Goal: Task Accomplishment & Management: Manage account settings

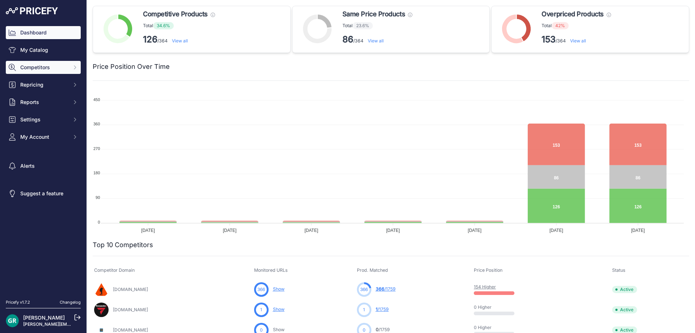
click at [34, 65] on span "Competitors" at bounding box center [43, 67] width 47 height 7
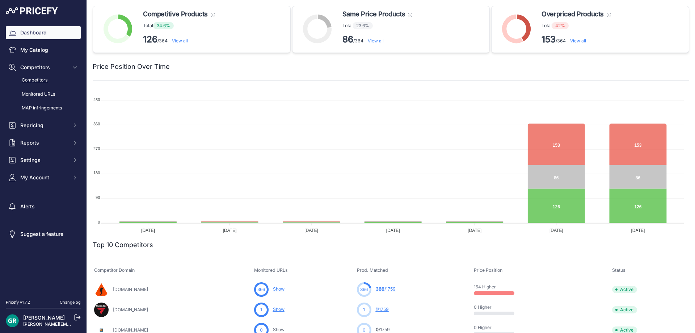
click at [30, 77] on link "Competitors" at bounding box center [43, 80] width 75 height 13
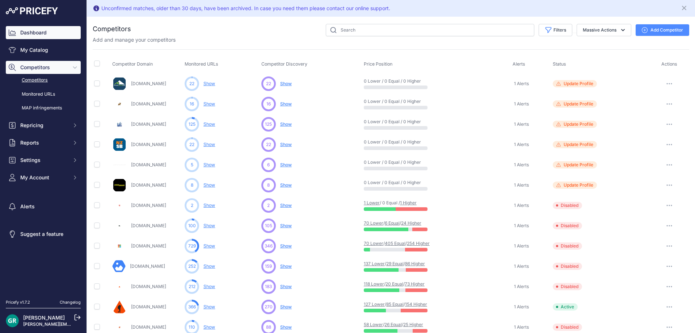
click at [39, 33] on link "Dashboard" at bounding box center [43, 32] width 75 height 13
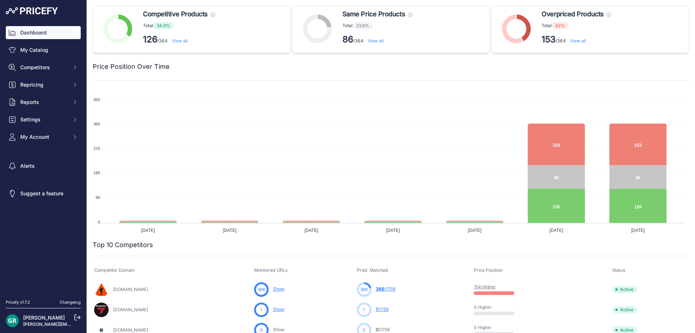
click at [41, 12] on img at bounding box center [32, 10] width 52 height 7
click at [38, 66] on span "Competitors" at bounding box center [43, 67] width 47 height 7
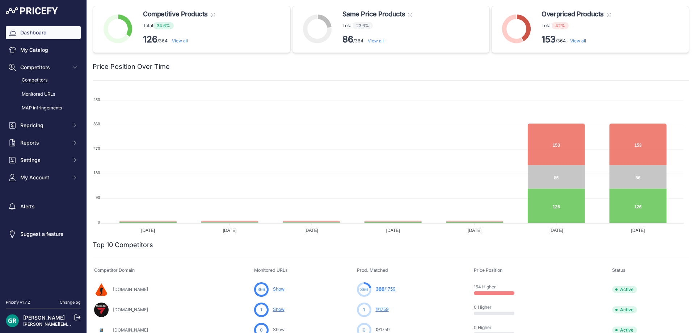
click at [35, 80] on link "Competitors" at bounding box center [43, 80] width 75 height 13
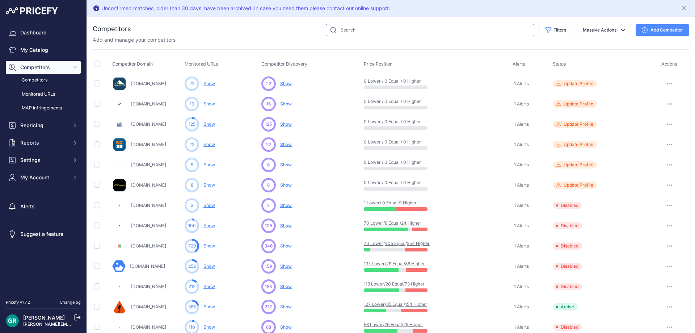
click at [347, 29] on input "text" at bounding box center [430, 30] width 209 height 12
type input "marine deals"
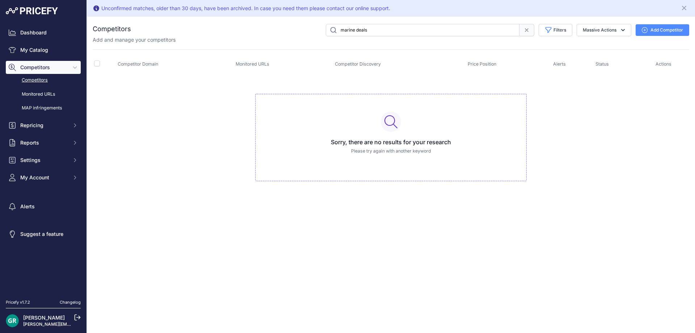
click at [36, 11] on img at bounding box center [32, 10] width 52 height 7
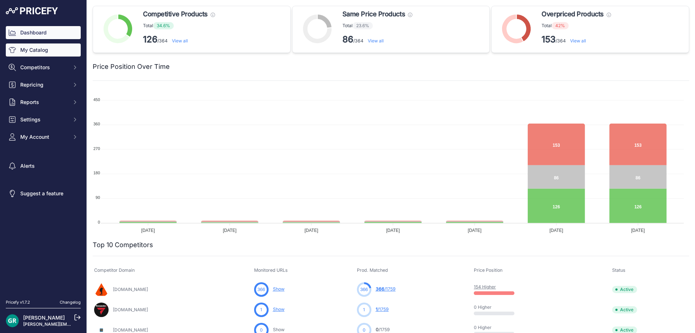
click at [28, 50] on link "My Catalog" at bounding box center [43, 49] width 75 height 13
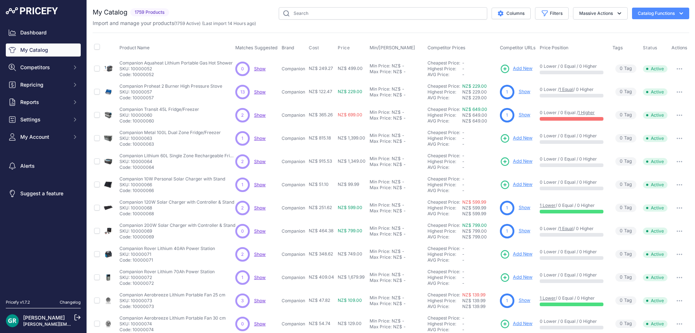
click at [39, 11] on img at bounding box center [32, 10] width 52 height 7
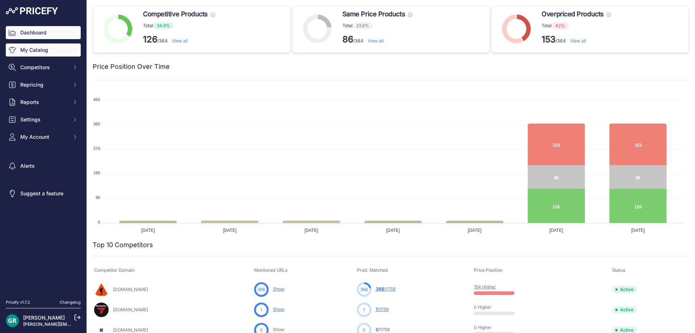
click at [44, 50] on link "My Catalog" at bounding box center [43, 49] width 75 height 13
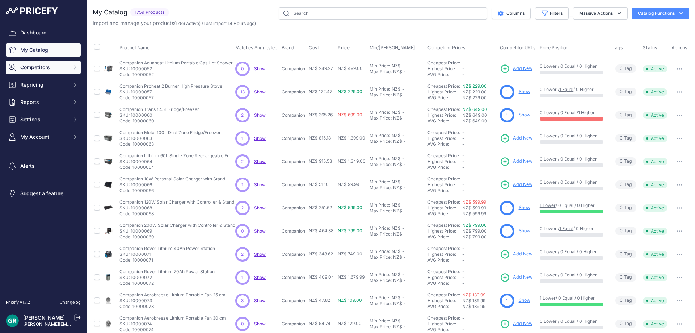
click at [43, 64] on span "Competitors" at bounding box center [43, 67] width 47 height 7
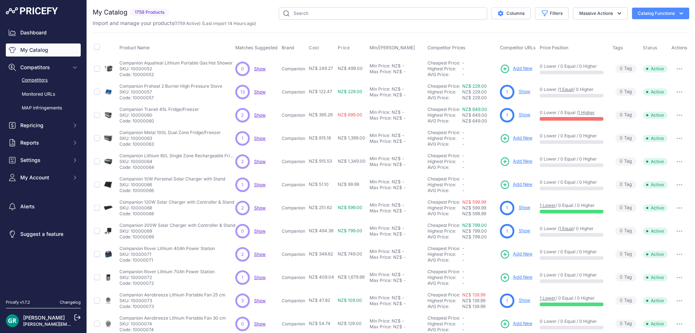
click at [40, 77] on link "Competitors" at bounding box center [43, 80] width 75 height 13
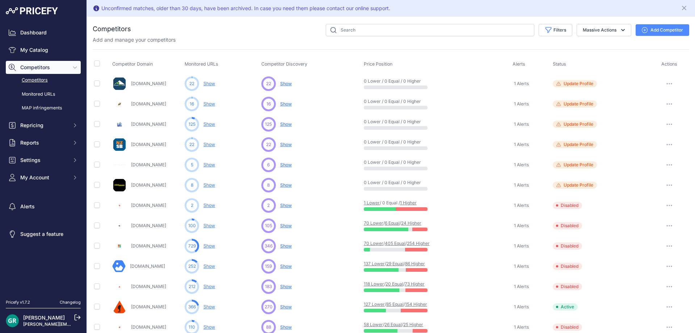
click at [67, 302] on link "Changelog" at bounding box center [70, 301] width 21 height 5
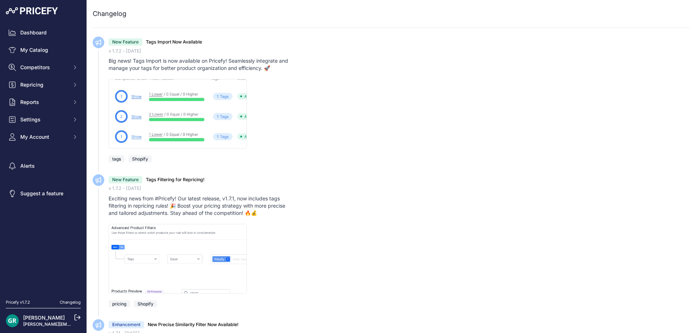
click at [34, 11] on img at bounding box center [32, 10] width 52 height 7
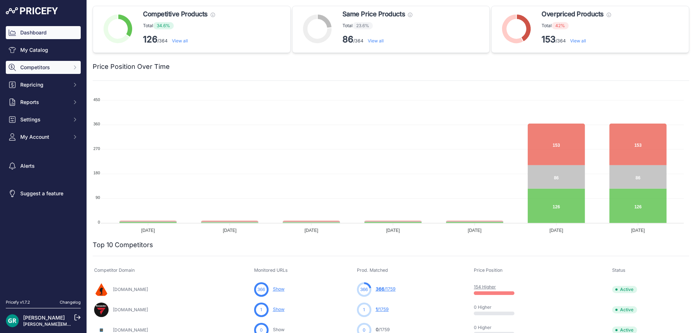
click at [32, 64] on span "Competitors" at bounding box center [43, 67] width 47 height 7
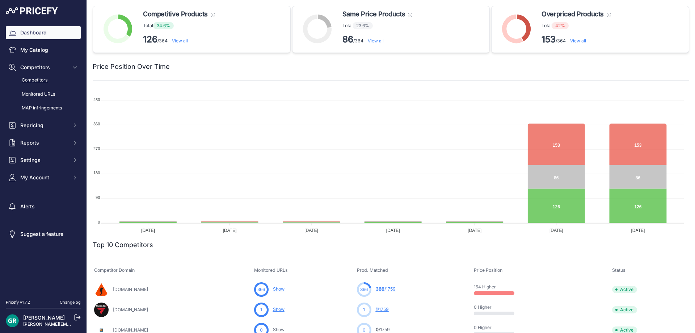
click at [30, 79] on link "Competitors" at bounding box center [43, 80] width 75 height 13
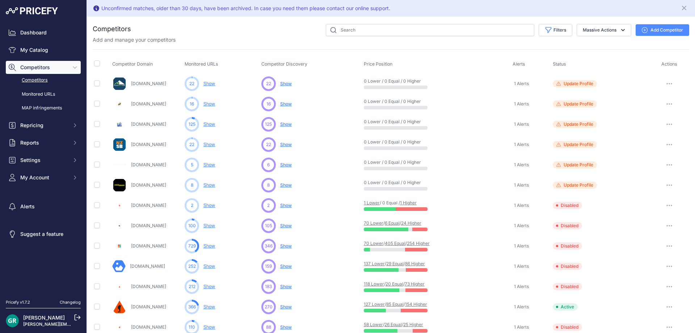
click at [667, 247] on icon "button" at bounding box center [670, 245] width 6 height 1
click at [639, 272] on button "Enable" at bounding box center [658, 273] width 60 height 12
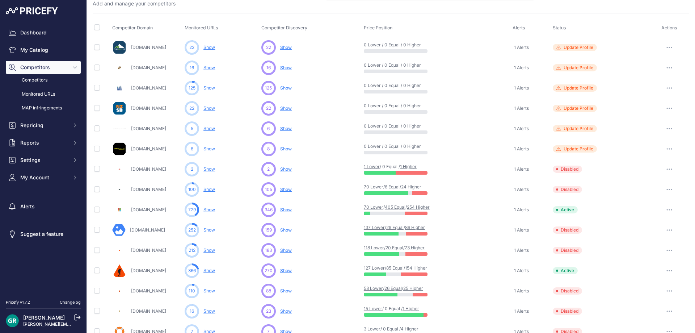
click at [663, 229] on button "button" at bounding box center [669, 230] width 14 height 10
click at [637, 255] on button "Enable" at bounding box center [658, 257] width 60 height 12
click at [662, 250] on button "button" at bounding box center [669, 250] width 14 height 10
click at [637, 276] on button "Enable" at bounding box center [658, 277] width 60 height 12
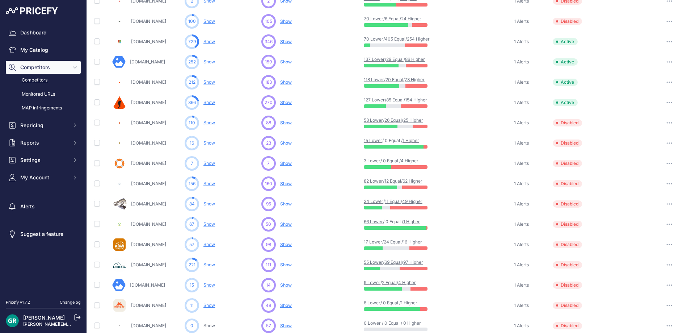
scroll to position [217, 0]
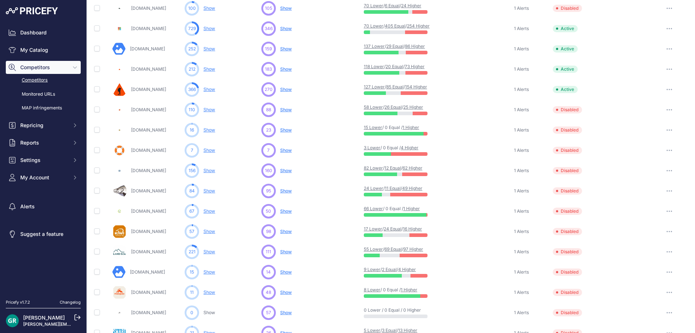
click at [665, 108] on button "button" at bounding box center [669, 110] width 14 height 10
click at [640, 134] on button "Enable" at bounding box center [658, 137] width 60 height 12
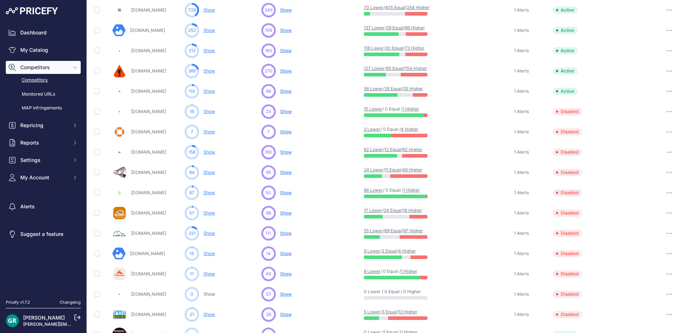
scroll to position [218, 0]
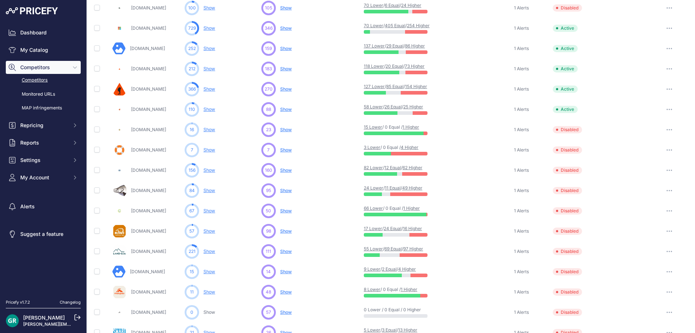
click at [667, 170] on icon "button" at bounding box center [670, 169] width 6 height 1
click at [635, 195] on button "Enable" at bounding box center [658, 197] width 60 height 12
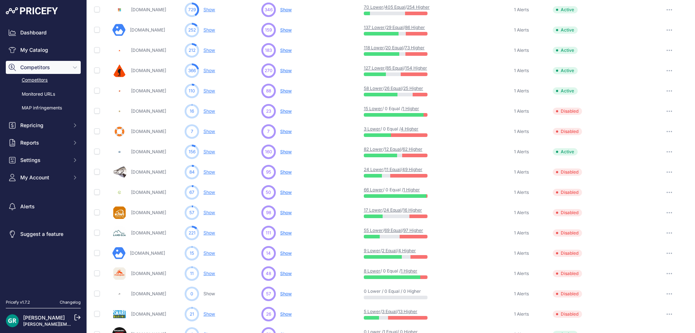
scroll to position [218, 0]
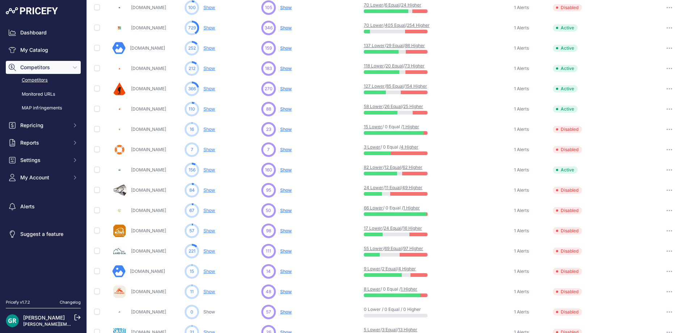
click at [671, 231] on icon "button" at bounding box center [671, 230] width 1 height 1
click at [643, 258] on button "Enable" at bounding box center [658, 258] width 60 height 12
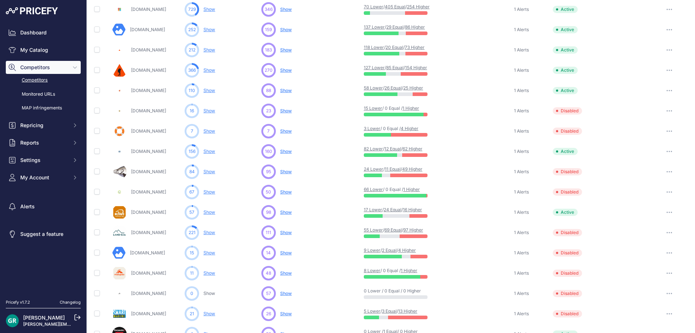
scroll to position [218, 0]
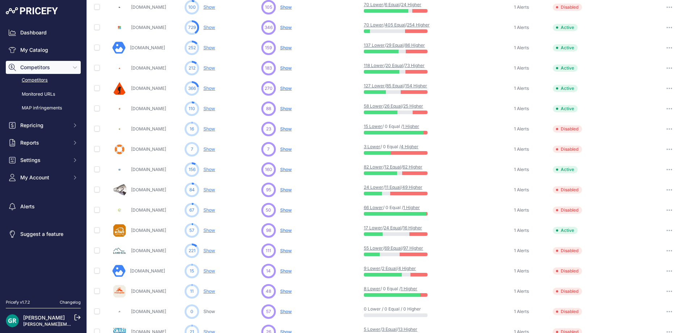
click at [668, 251] on button "button" at bounding box center [669, 251] width 14 height 10
click at [637, 275] on button "Enable" at bounding box center [658, 278] width 60 height 12
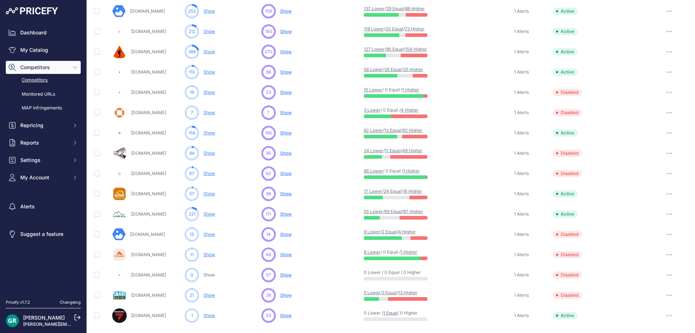
scroll to position [278, 0]
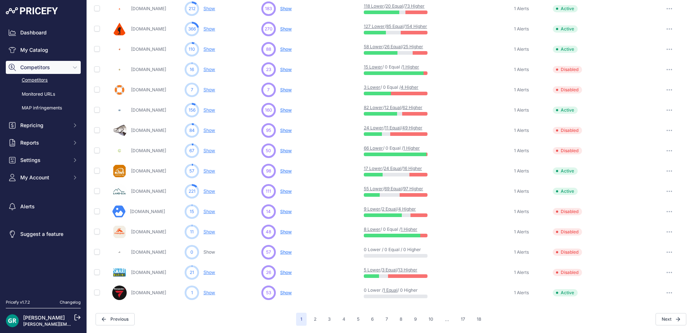
click at [663, 271] on button "button" at bounding box center [669, 272] width 14 height 10
click at [634, 296] on button "Enable" at bounding box center [658, 299] width 60 height 12
click at [313, 319] on button "2" at bounding box center [315, 319] width 11 height 13
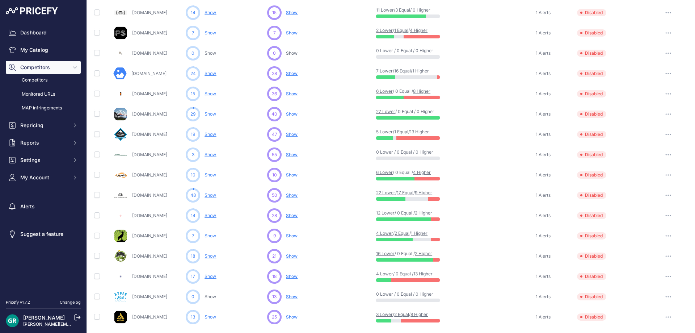
scroll to position [278, 0]
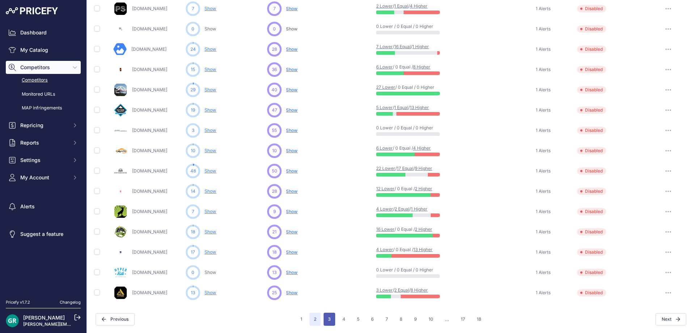
click at [330, 319] on button "3" at bounding box center [330, 319] width 12 height 13
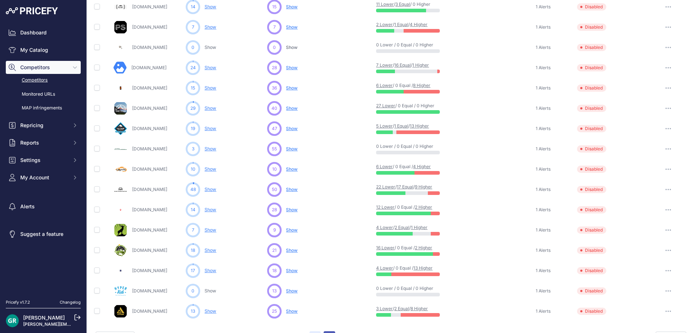
scroll to position [296, 0]
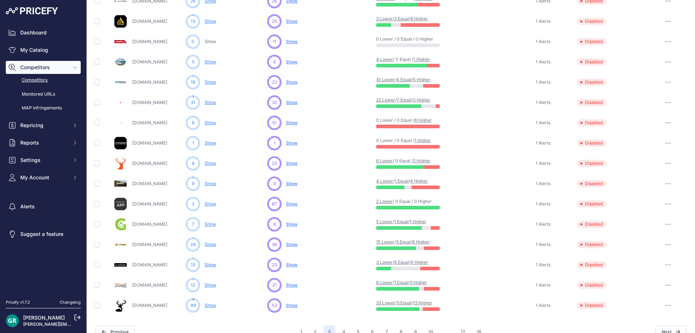
scroll to position [278, 0]
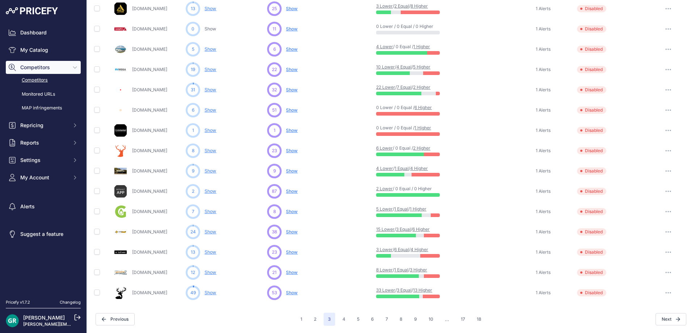
click at [666, 232] on icon "button" at bounding box center [669, 231] width 6 height 1
click at [641, 259] on button "Enable" at bounding box center [658, 259] width 60 height 12
click at [339, 322] on button "4" at bounding box center [344, 319] width 12 height 13
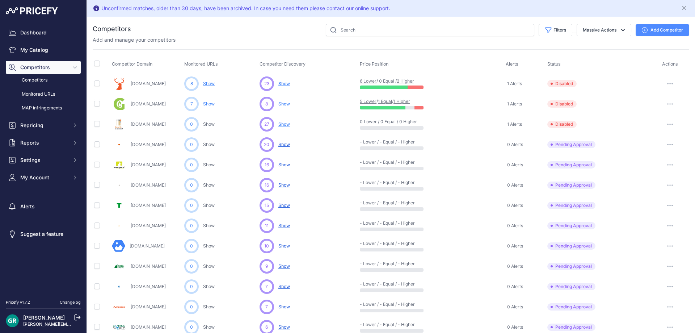
click at [666, 143] on button "button" at bounding box center [670, 144] width 14 height 10
click at [616, 137] on td "Pending Approval This competitor must be approved in order to monitor their URL…" at bounding box center [598, 144] width 105 height 20
click at [667, 164] on icon "button" at bounding box center [670, 164] width 6 height 1
click at [646, 192] on button "Approve Competitor" at bounding box center [658, 192] width 59 height 12
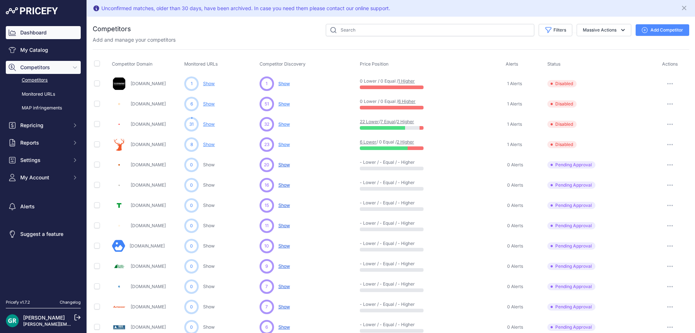
click at [33, 31] on link "Dashboard" at bounding box center [43, 32] width 75 height 13
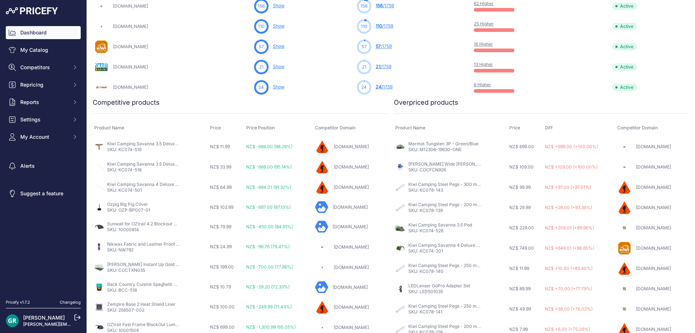
scroll to position [391, 0]
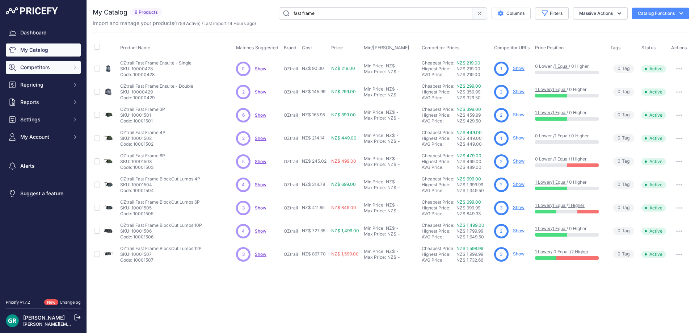
click at [32, 65] on span "Competitors" at bounding box center [43, 67] width 47 height 7
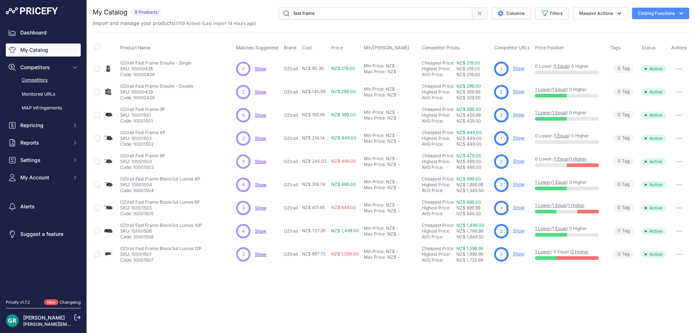
click at [31, 79] on link "Competitors" at bounding box center [43, 80] width 75 height 13
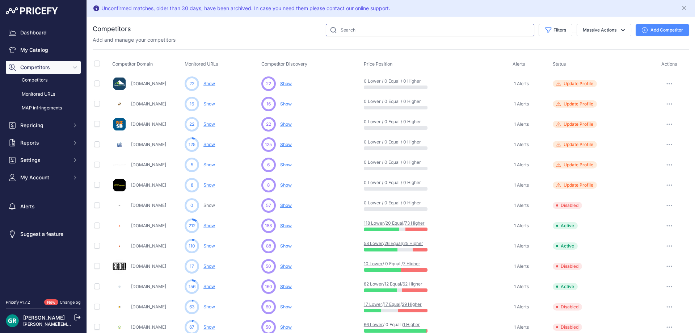
click at [361, 29] on input "text" at bounding box center [430, 30] width 209 height 12
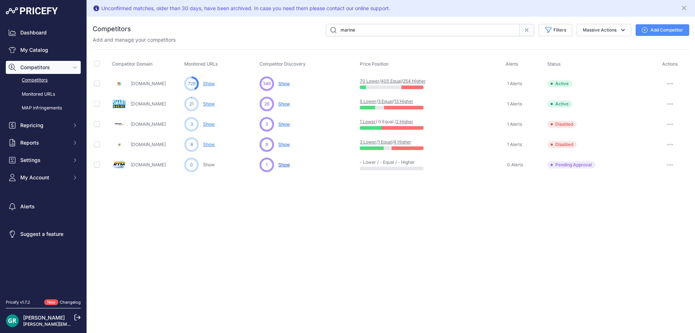
drag, startPoint x: 357, startPoint y: 30, endPoint x: 335, endPoint y: 29, distance: 21.8
click at [335, 29] on input "marine" at bounding box center [423, 30] width 194 height 12
type input "dwights"
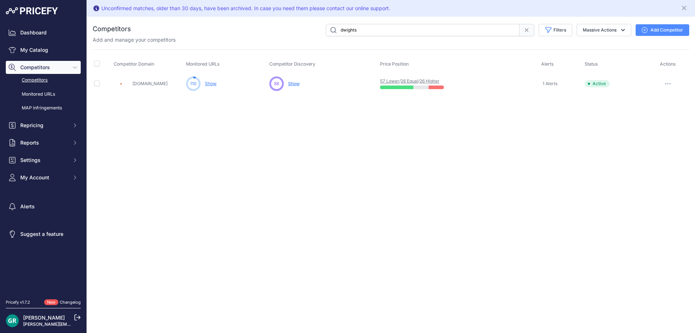
click at [432, 80] on link "26 Higher" at bounding box center [430, 80] width 20 height 5
click at [213, 83] on link "Show" at bounding box center [211, 83] width 12 height 5
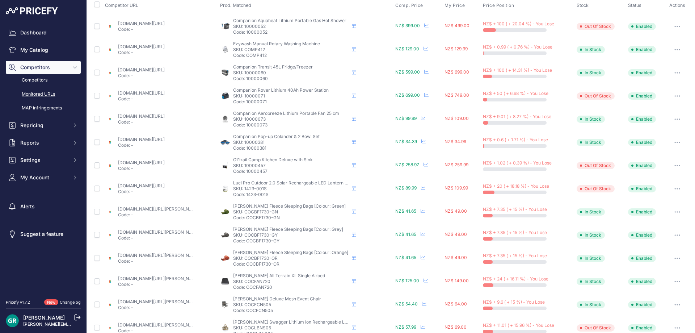
scroll to position [259, 0]
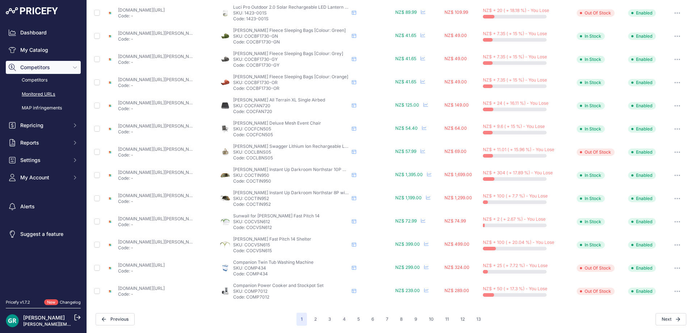
click at [164, 287] on link "marine-deals.co.nz/companion-power-cooker-and-stockpot-set" at bounding box center [141, 287] width 47 height 5
click at [38, 49] on link "My Catalog" at bounding box center [43, 49] width 75 height 13
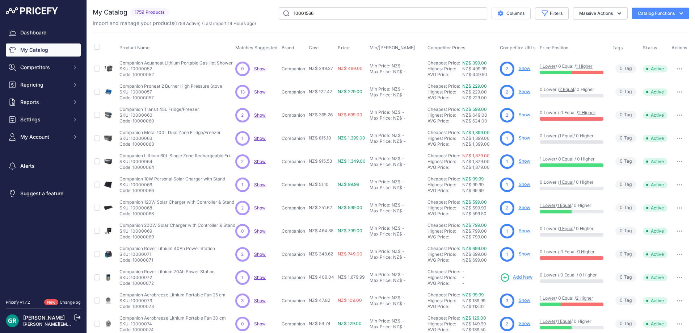
type input "10001566"
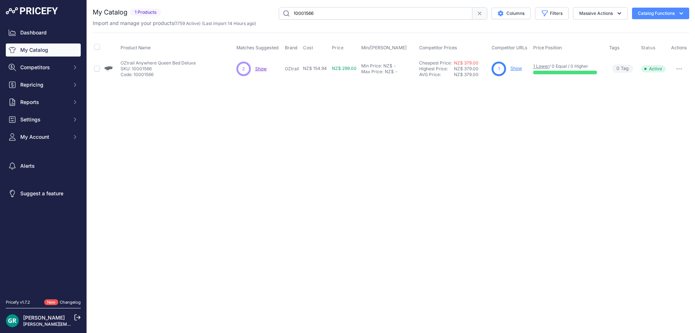
click at [516, 68] on link "Show" at bounding box center [517, 68] width 12 height 5
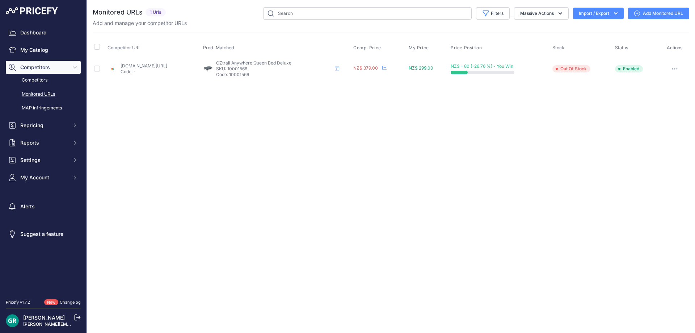
click at [162, 66] on link "[DOMAIN_NAME][URL]" at bounding box center [144, 65] width 47 height 5
click at [677, 68] on icon "button" at bounding box center [675, 68] width 6 height 1
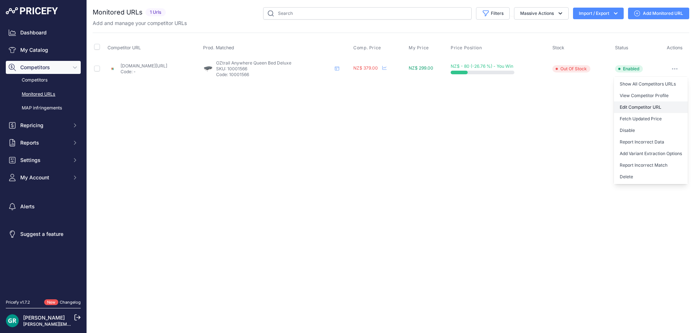
click at [651, 105] on link "Edit Competitor URL" at bounding box center [651, 107] width 74 height 12
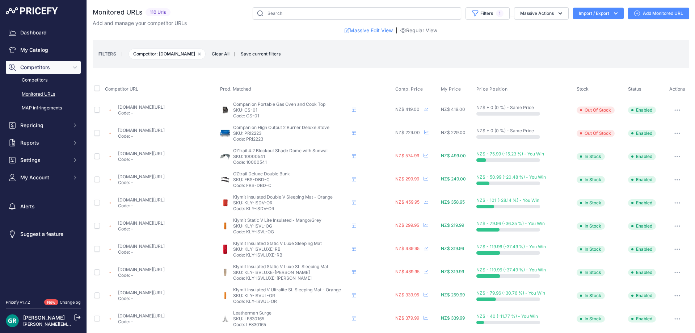
click at [164, 177] on link "dwights.co.nz/products/oztrail-deluxe-double-bunk-bed?prirule_jdsnikfkfjsd=1322" at bounding box center [141, 176] width 47 height 5
click at [675, 179] on icon "button" at bounding box center [678, 179] width 6 height 1
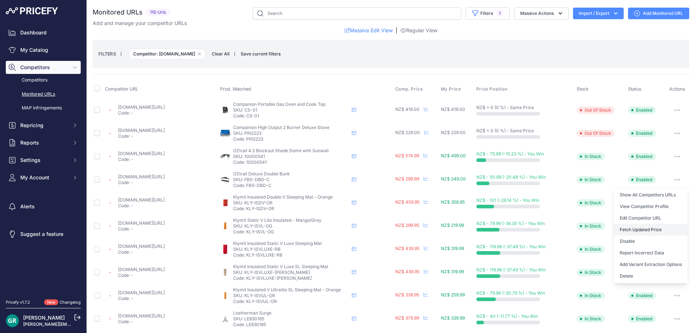
click at [650, 228] on button "Fetch Updated Price" at bounding box center [651, 230] width 74 height 12
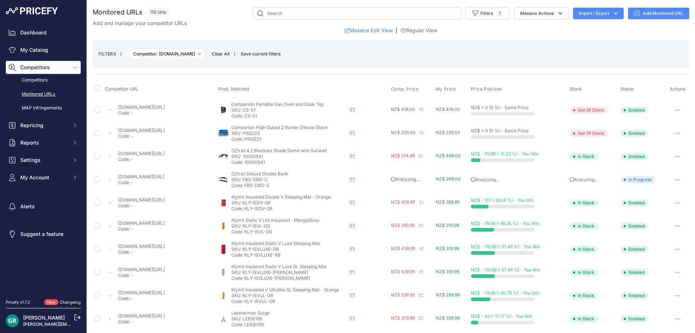
click at [129, 178] on link "dwights.co.nz/products/oztrail-deluxe-double-bunk-bed?prirule_jdsnikfkfjsd=1322" at bounding box center [141, 176] width 47 height 5
click at [165, 153] on link "dwights.co.nz/products/oztrail-4-2-blockout-shade-dome-with-sun-wall?prirule_jd…" at bounding box center [141, 153] width 47 height 5
click at [30, 322] on link "[PERSON_NAME][EMAIL_ADDRESS][DOMAIN_NAME]" at bounding box center [79, 323] width 112 height 5
click at [30, 258] on nav "Dashboard My Catalog Competitors Competitors Monitored URLs MAP infringements R…" at bounding box center [43, 158] width 75 height 264
click at [27, 221] on nav "Dashboard My Catalog Competitors Competitors Monitored URLs MAP infringements R…" at bounding box center [43, 158] width 75 height 264
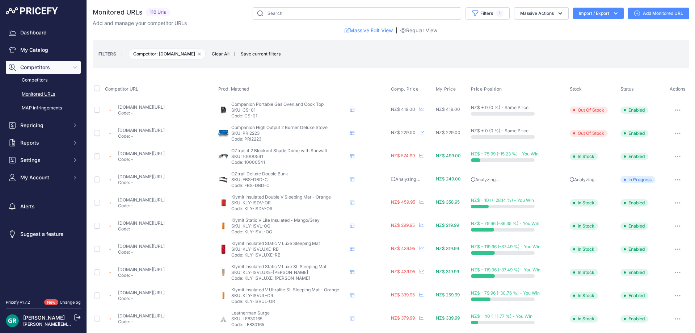
click at [28, 189] on nav "Dashboard My Catalog Competitors Competitors Monitored URLs MAP infringements R…" at bounding box center [43, 158] width 75 height 264
click at [43, 49] on link "My Catalog" at bounding box center [43, 49] width 75 height 13
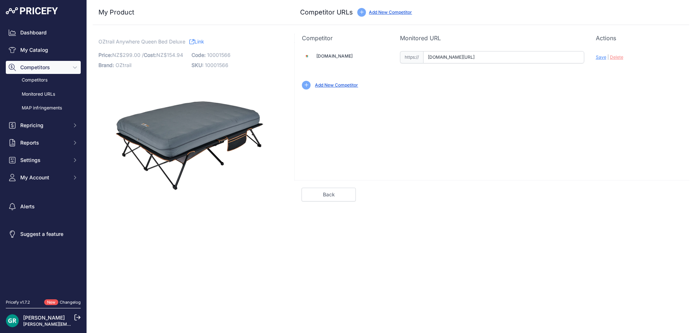
scroll to position [0, 63]
drag, startPoint x: 428, startPoint y: 57, endPoint x: 695, endPoint y: 69, distance: 267.1
click at [695, 69] on div "My Product Competitor URLs Price: 299.00 / Cost:" at bounding box center [391, 104] width 608 height 209
paste input "[URL][DOMAIN_NAME]"
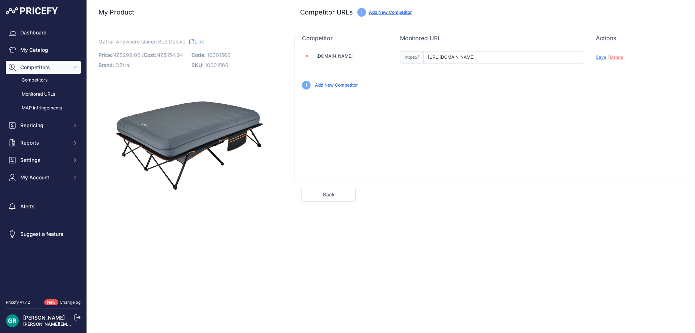
scroll to position [0, 11]
click at [599, 55] on span "Save" at bounding box center [601, 56] width 11 height 5
type input "[URL][DOMAIN_NAME]"
click at [337, 197] on link "Back" at bounding box center [329, 195] width 54 height 14
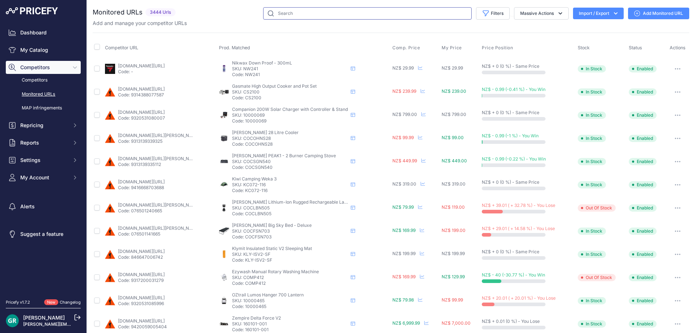
click at [280, 13] on input "text" at bounding box center [367, 13] width 209 height 12
type input "10001566"
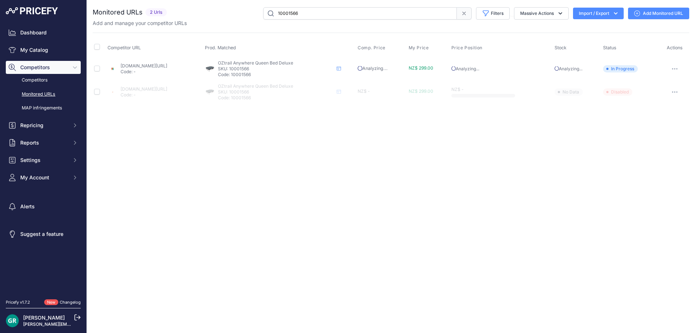
click at [678, 92] on icon "button" at bounding box center [677, 92] width 1 height 1
click at [656, 127] on link "Edit Competitor URL" at bounding box center [654, 131] width 68 height 12
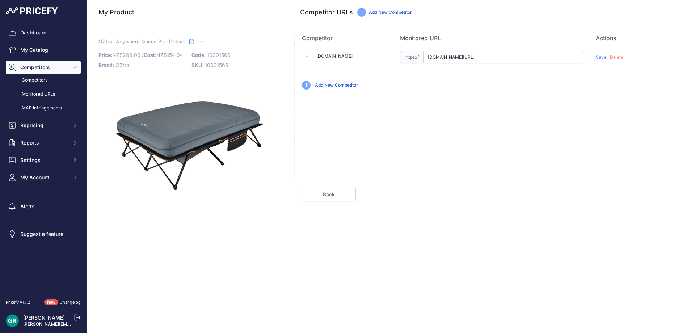
scroll to position [0, 28]
drag, startPoint x: 428, startPoint y: 56, endPoint x: 695, endPoint y: 64, distance: 267.0
click at [695, 64] on div "My Product Competitor URLs Price: 299.00 / Cost:" at bounding box center [391, 104] width 608 height 209
paste input "https://dwights.co.nz/products/oztrail-anywhere-bed-queen"
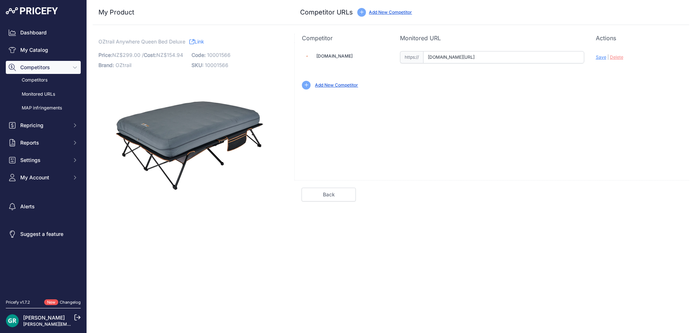
click at [600, 55] on span "Save" at bounding box center [601, 56] width 11 height 5
type input "[URL][DOMAIN_NAME]"
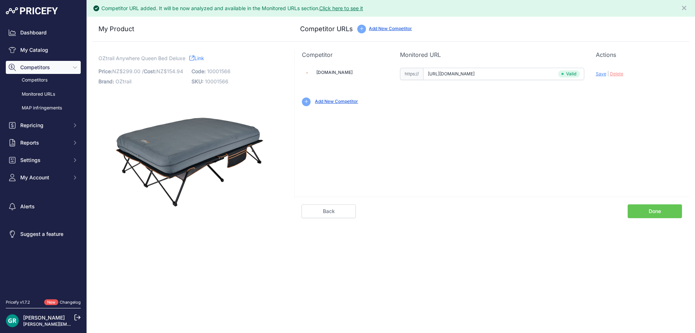
click at [653, 213] on link "Done" at bounding box center [655, 211] width 54 height 14
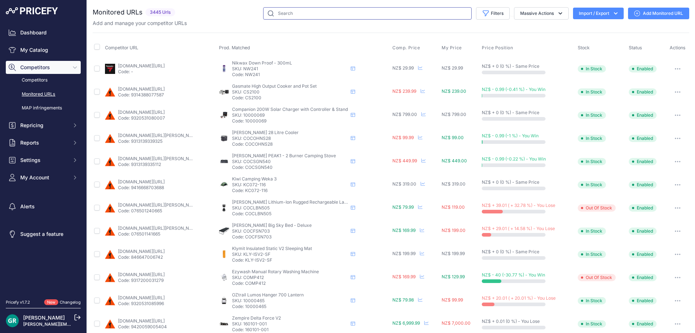
click at [296, 12] on input "text" at bounding box center [367, 13] width 209 height 12
type input "10001566"
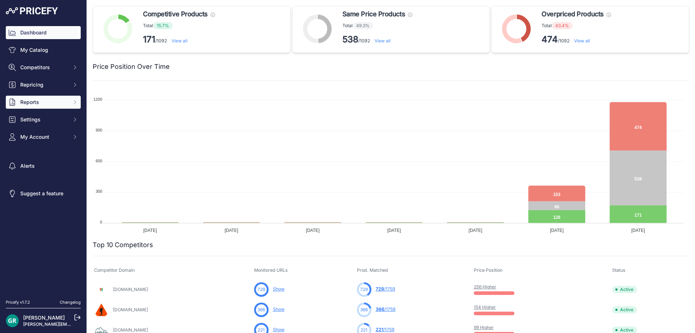
click at [44, 99] on span "Reports" at bounding box center [43, 102] width 47 height 7
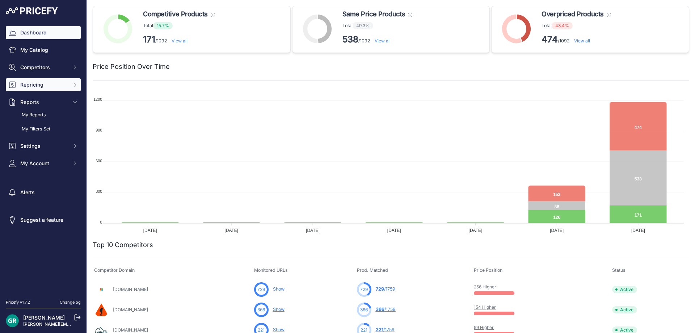
click at [39, 87] on span "Repricing" at bounding box center [43, 84] width 47 height 7
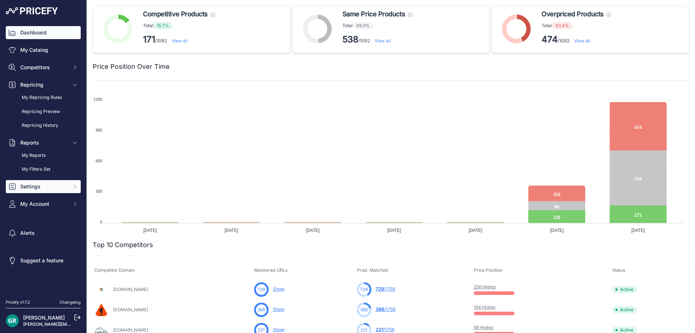
click at [37, 186] on span "Settings" at bounding box center [43, 186] width 47 height 7
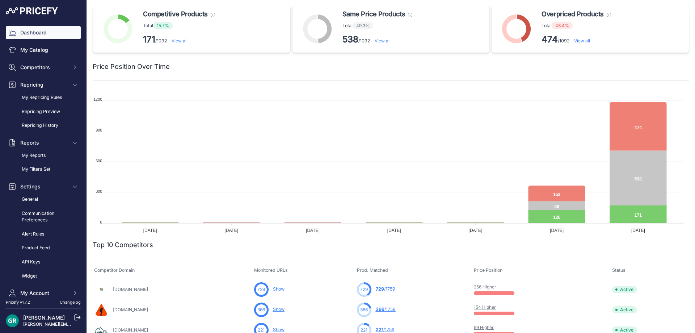
click at [30, 276] on link "Widget" at bounding box center [43, 276] width 75 height 13
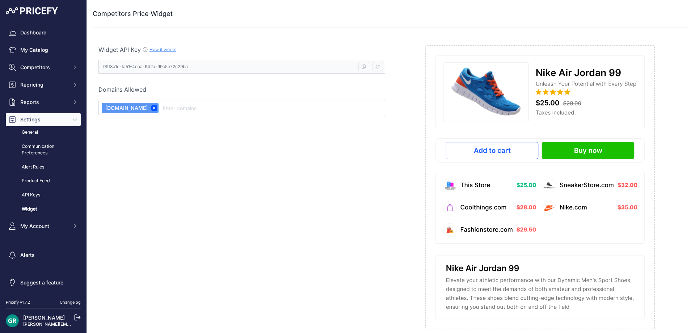
click at [145, 49] on icon at bounding box center [145, 50] width 6 height 6
click at [160, 49] on link "How it works" at bounding box center [163, 49] width 27 height 5
click at [30, 192] on link "API Keys" at bounding box center [43, 195] width 75 height 13
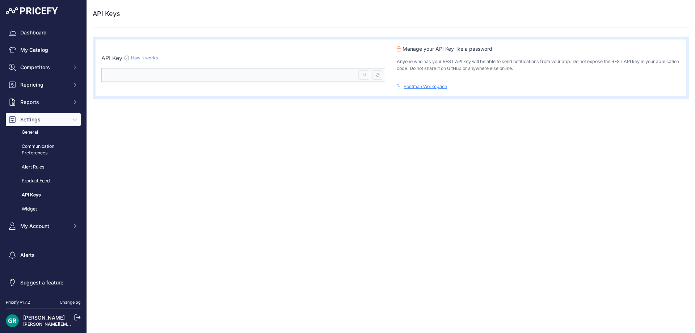
click at [36, 180] on link "Product Feed" at bounding box center [43, 181] width 75 height 13
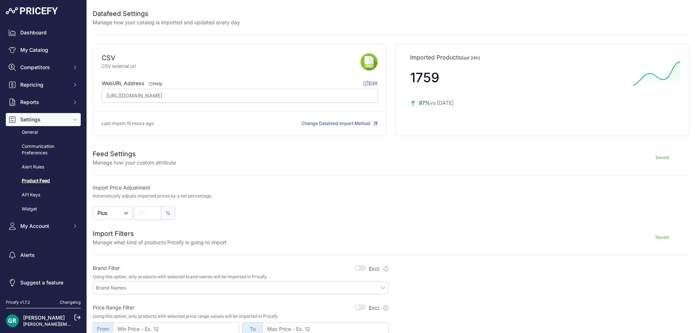
click at [38, 11] on img at bounding box center [32, 10] width 52 height 7
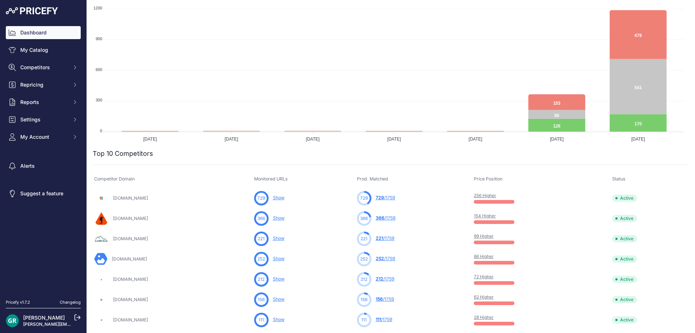
scroll to position [181, 0]
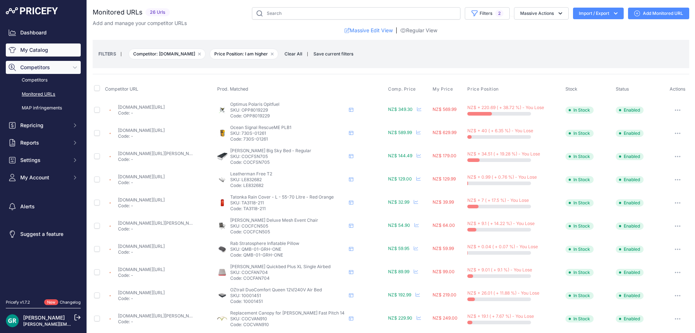
click at [39, 52] on link "My Catalog" at bounding box center [43, 49] width 75 height 13
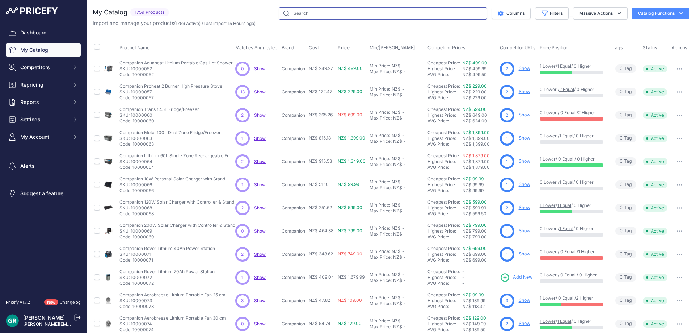
click at [306, 15] on input "text" at bounding box center [383, 13] width 209 height 12
type input "comp7012"
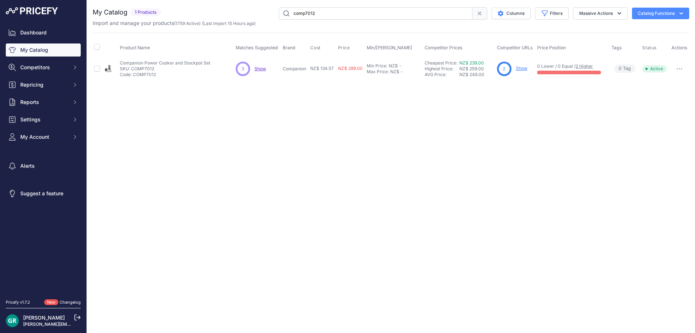
click at [263, 69] on span "Show" at bounding box center [261, 68] width 12 height 5
click at [522, 68] on link "Show" at bounding box center [522, 68] width 12 height 5
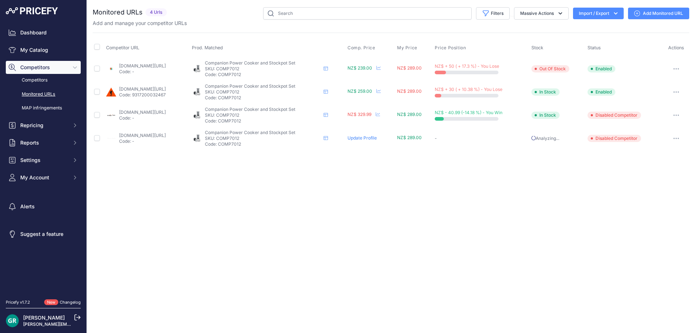
click at [157, 65] on link "[DOMAIN_NAME][URL]" at bounding box center [142, 65] width 47 height 5
click at [160, 88] on link "[DOMAIN_NAME][URL]" at bounding box center [142, 88] width 47 height 5
click at [297, 14] on input "text" at bounding box center [367, 13] width 209 height 12
type input "cs-01"
click at [49, 54] on link "My Catalog" at bounding box center [43, 49] width 75 height 13
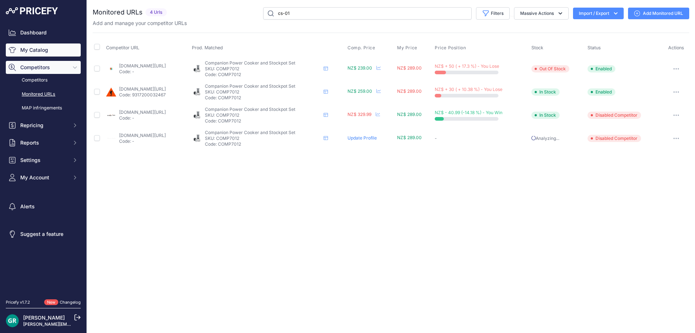
click at [38, 49] on link "My Catalog" at bounding box center [43, 49] width 75 height 13
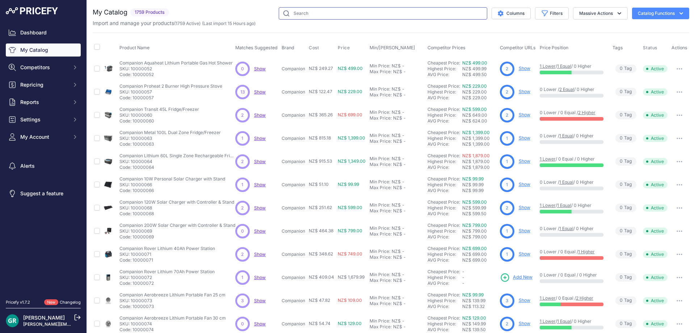
click at [323, 13] on input "text" at bounding box center [383, 13] width 209 height 12
type input "cs-01"
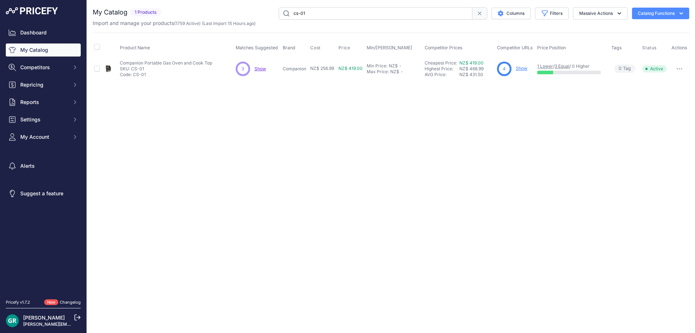
click at [526, 69] on link "Show" at bounding box center [522, 68] width 12 height 5
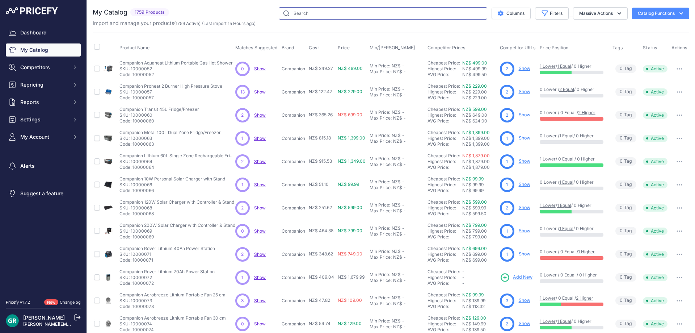
click at [293, 16] on input "text" at bounding box center [383, 13] width 209 height 12
type input "el2005"
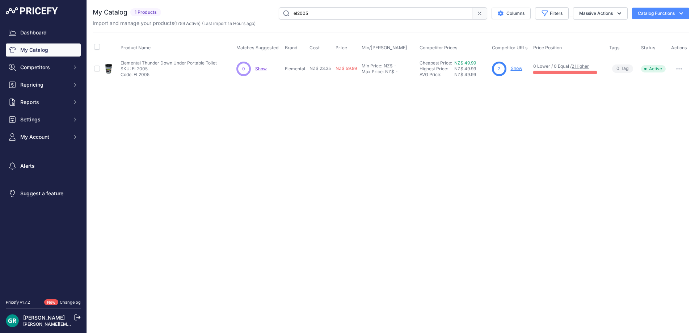
click at [519, 69] on link "Show" at bounding box center [517, 68] width 12 height 5
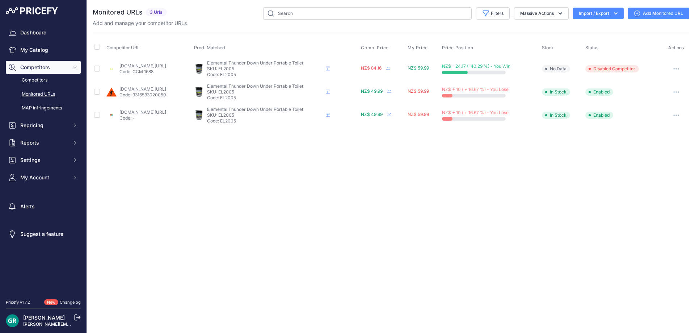
click at [164, 64] on link "caravancamping.co.nz/shop/camping/toilets/thunder-down-under-portable-toilet/" at bounding box center [143, 65] width 47 height 5
click at [143, 90] on link "completeoutdoors.co.nz/elemental-thunder-down-under-portable-toilet-408" at bounding box center [143, 88] width 47 height 5
click at [156, 113] on link "marine-deals.co.nz/elemental-thunder-down-under-toilet-bucket" at bounding box center [143, 111] width 47 height 5
click at [295, 15] on input "text" at bounding box center [367, 13] width 209 height 12
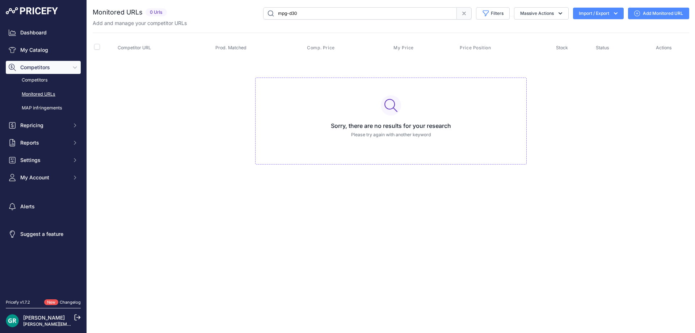
click at [303, 12] on input "mpg-d30" at bounding box center [360, 13] width 194 height 12
drag, startPoint x: 313, startPoint y: 16, endPoint x: 269, endPoint y: 13, distance: 44.2
click at [269, 13] on input "mpg-d30-b-d" at bounding box center [360, 13] width 194 height 12
paste input "MPG-D30B-D"
click at [299, 12] on input "MPG-D30B-D" at bounding box center [360, 13] width 194 height 12
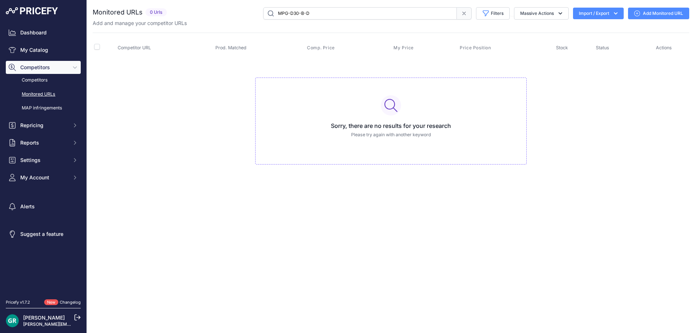
type input "MPG-D30-B-D"
drag, startPoint x: 313, startPoint y: 14, endPoint x: 256, endPoint y: 13, distance: 57.2
click at [256, 13] on div "MPG-D30-B-D Filters Saved Filters Set None Competitors Cheaper Than Me Competit…" at bounding box center [430, 13] width 520 height 12
click at [39, 50] on link "My Catalog" at bounding box center [43, 49] width 75 height 13
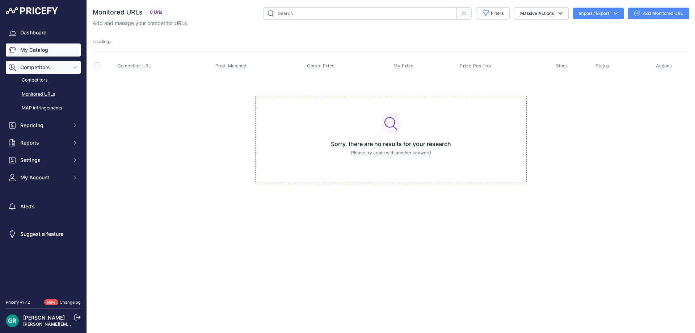
click at [39, 50] on link "My Catalog" at bounding box center [43, 49] width 75 height 13
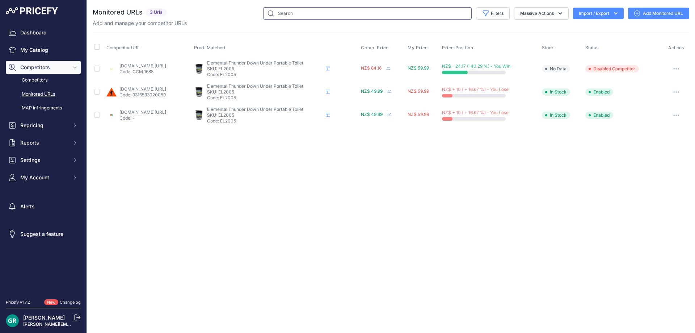
click at [304, 14] on input "text" at bounding box center [367, 13] width 209 height 12
paste input "MPG-D30-B-D"
type input "MPG-D30-B-D"
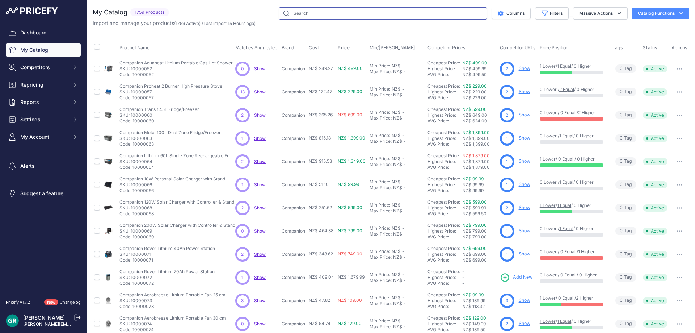
drag, startPoint x: 0, startPoint y: 0, endPoint x: 304, endPoint y: 14, distance: 304.5
click at [304, 14] on input "text" at bounding box center [383, 13] width 209 height 12
paste input "MPG-D30-B-D"
type input "MPG-D30-B-D"
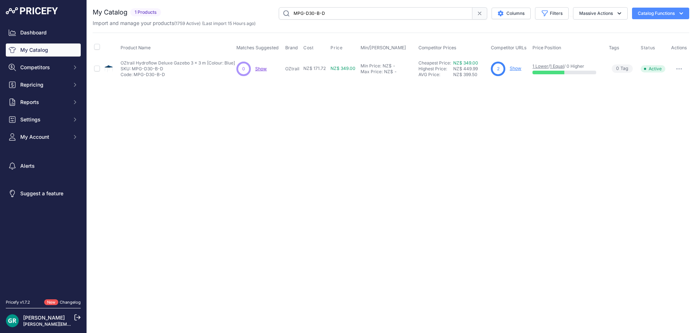
click at [514, 68] on link "Show" at bounding box center [516, 68] width 12 height 5
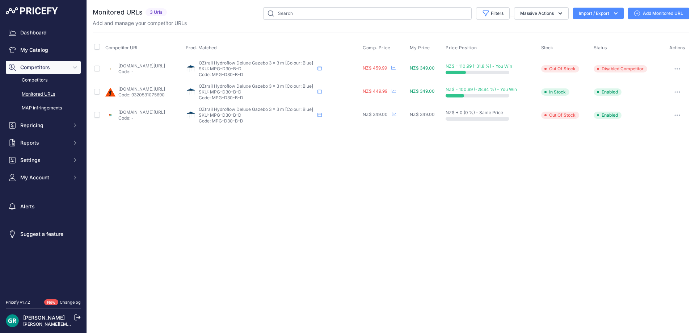
click at [138, 112] on link "marine-deals.co.nz/oztrail-hydroflow-deluxe-3-0-gazebo-navy-3-x-3m" at bounding box center [141, 111] width 47 height 5
click at [284, 13] on input "text" at bounding box center [367, 13] width 209 height 12
click at [34, 46] on link "My Catalog" at bounding box center [43, 49] width 75 height 13
click at [32, 51] on link "My Catalog" at bounding box center [43, 49] width 75 height 13
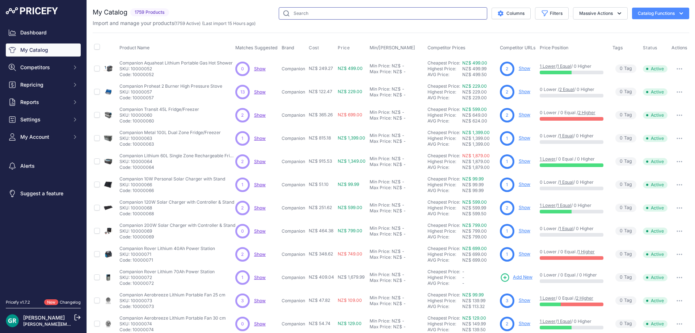
click at [341, 16] on input "text" at bounding box center [383, 13] width 209 height 12
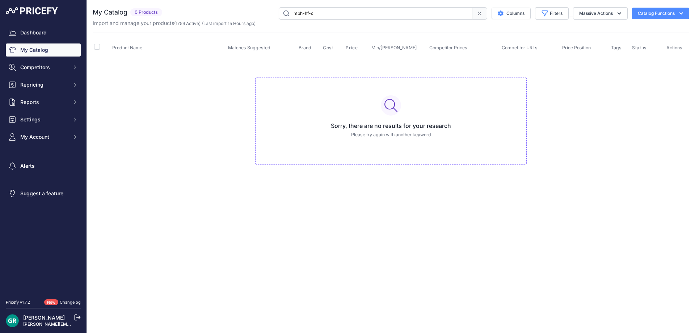
click at [333, 13] on input "mph-hf-c" at bounding box center [376, 13] width 194 height 12
type input "mph-hf-d"
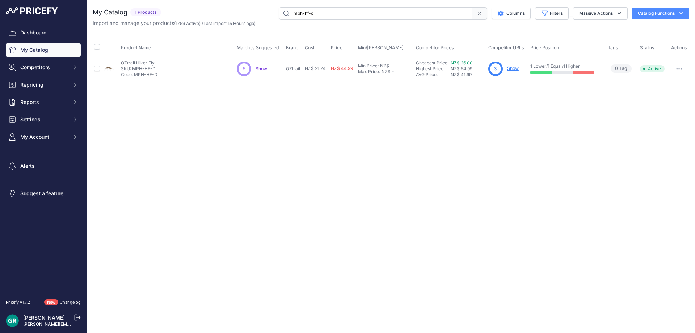
click at [513, 69] on link "Show" at bounding box center [513, 68] width 12 height 5
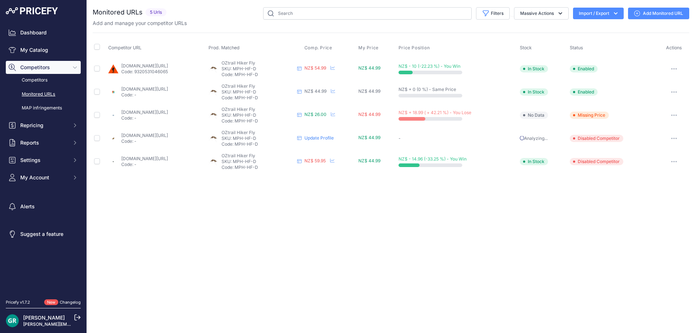
click at [158, 111] on link "bivouac.co.nz/catalog/product/view/id/50972/s/oztrail-hiker-fly/category/86/?pr…" at bounding box center [144, 111] width 47 height 5
click at [29, 49] on link "My Catalog" at bounding box center [43, 49] width 75 height 13
click at [39, 49] on link "My Catalog" at bounding box center [43, 49] width 75 height 13
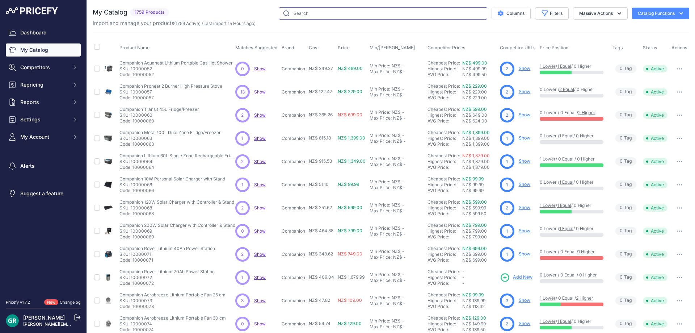
click at [338, 16] on input "text" at bounding box center [383, 13] width 209 height 12
type input "sgb04"
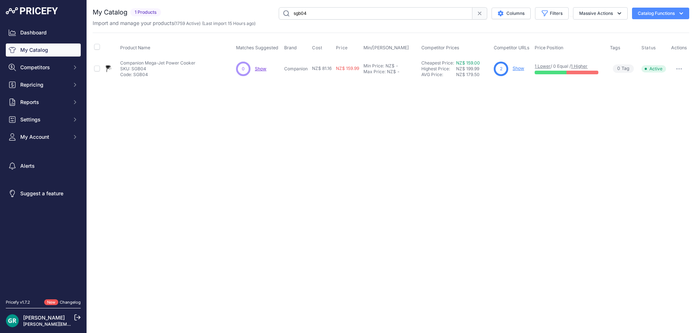
click at [521, 69] on link "Show" at bounding box center [519, 68] width 12 height 5
